Goal: Check status: Check status

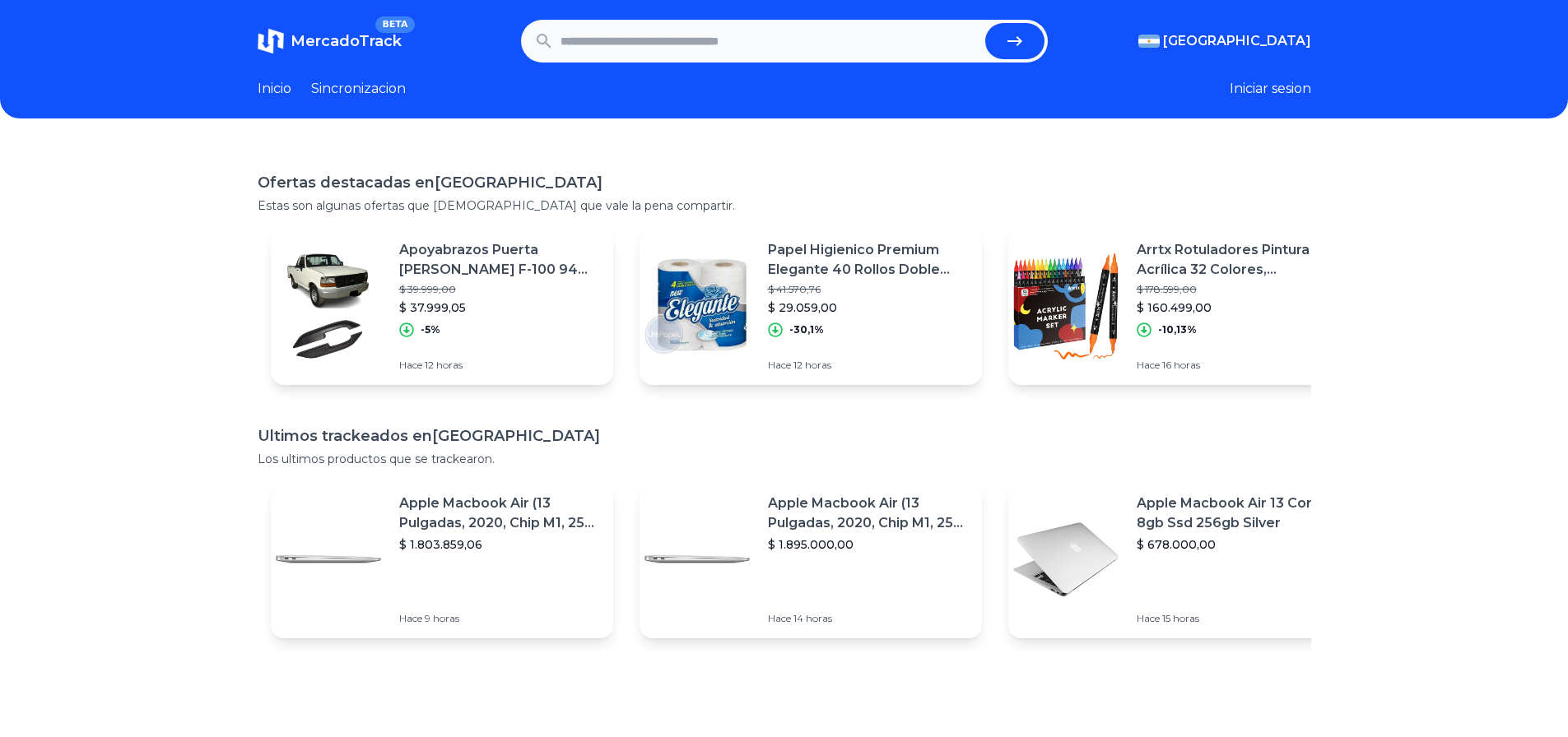
click at [629, 56] on input "text" at bounding box center [770, 42] width 418 height 37
paste input "**********"
click at [1017, 36] on icon "submit" at bounding box center [1015, 42] width 20 height 20
type input "**********"
